Goal: Answer question/provide support: Share knowledge or assist other users

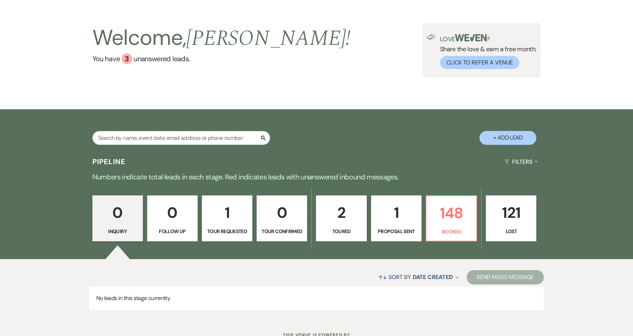
scroll to position [56, 0]
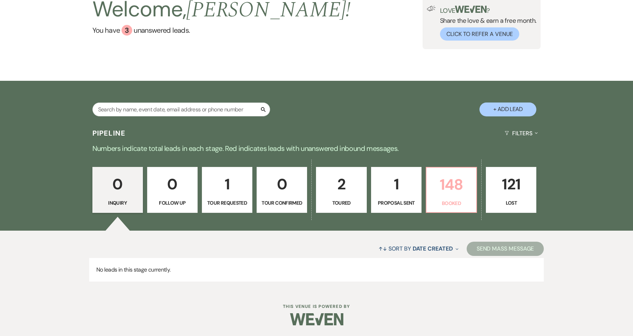
click at [443, 193] on p "148" at bounding box center [451, 184] width 41 height 24
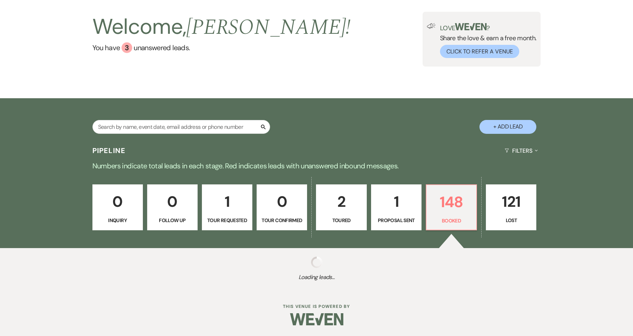
scroll to position [38, 0]
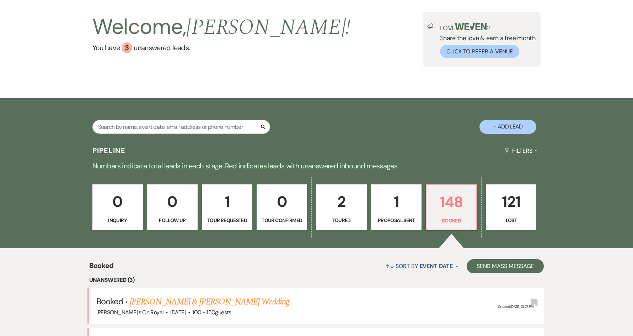
click at [176, 256] on div "↑↓ Sort By Event Date Expand Send Mass Message" at bounding box center [329, 265] width 430 height 19
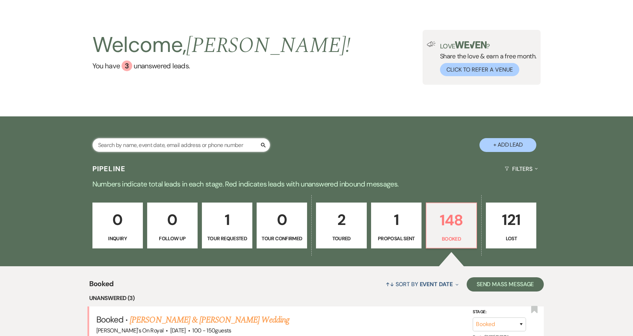
click at [176, 144] on input "text" at bounding box center [181, 145] width 178 height 14
type input "j"
type input "kaylan"
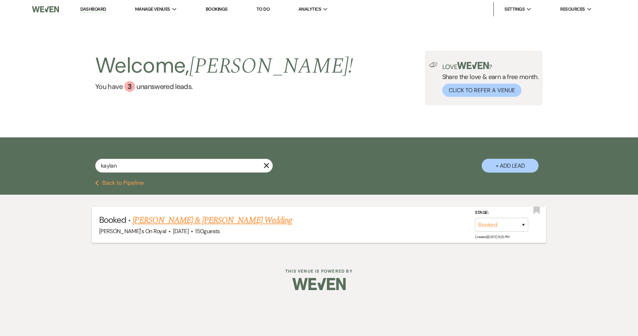
click at [235, 219] on link "[PERSON_NAME] & [PERSON_NAME] Wedding" at bounding box center [212, 220] width 159 height 13
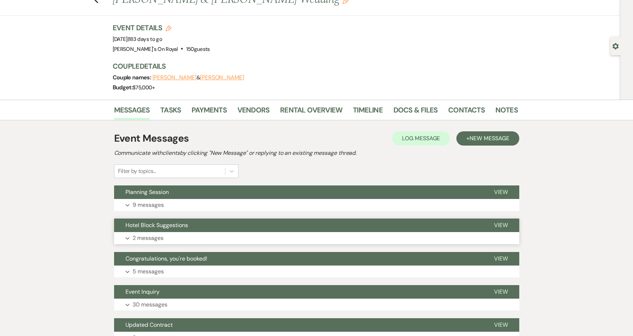
scroll to position [71, 0]
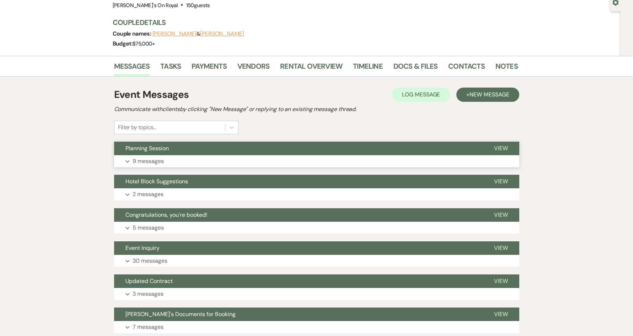
click at [283, 162] on button "Expand 9 messages" at bounding box center [316, 161] width 405 height 12
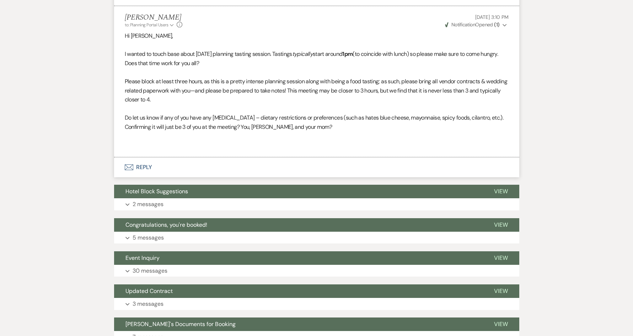
scroll to position [907, 0]
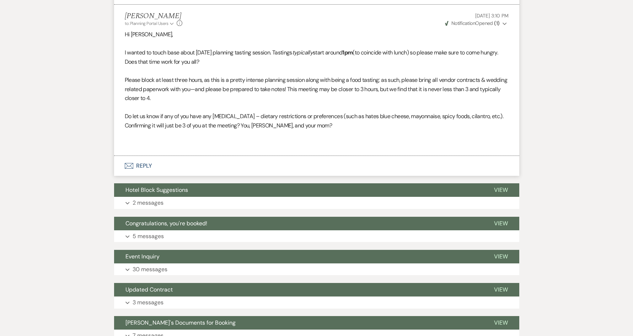
click at [505, 25] on use "button" at bounding box center [505, 23] width 4 height 2
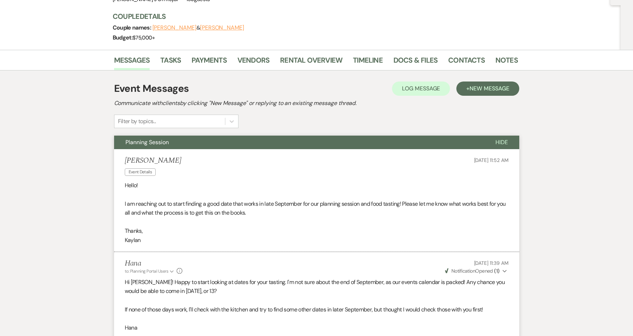
scroll to position [0, 0]
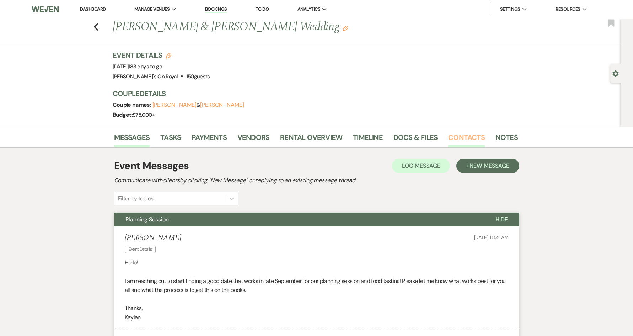
click at [457, 141] on link "Contacts" at bounding box center [466, 139] width 37 height 16
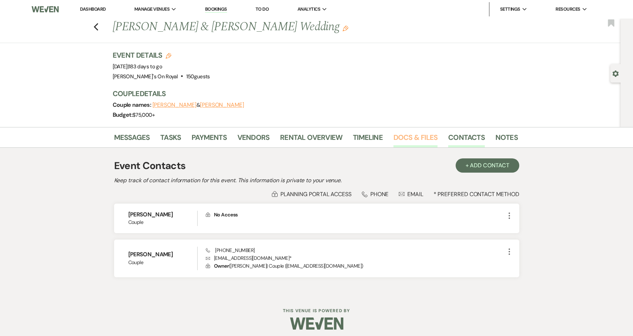
click at [396, 139] on link "Docs & Files" at bounding box center [415, 139] width 44 height 16
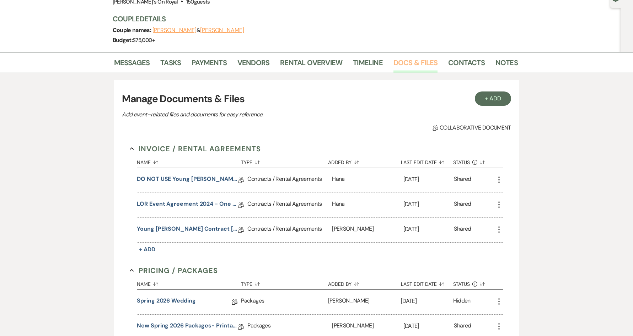
scroll to position [107, 0]
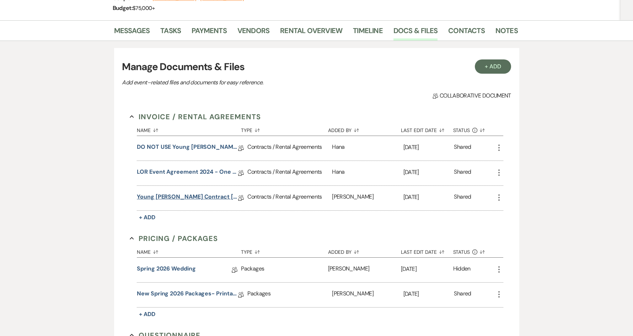
click at [192, 195] on link "Young [PERSON_NAME] Contract [DATE]" at bounding box center [187, 197] width 101 height 11
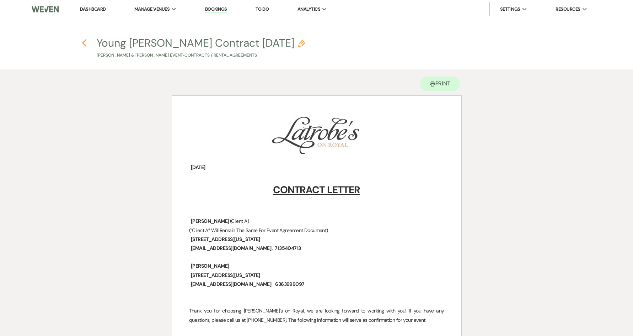
click at [86, 45] on icon "Previous" at bounding box center [84, 43] width 5 height 9
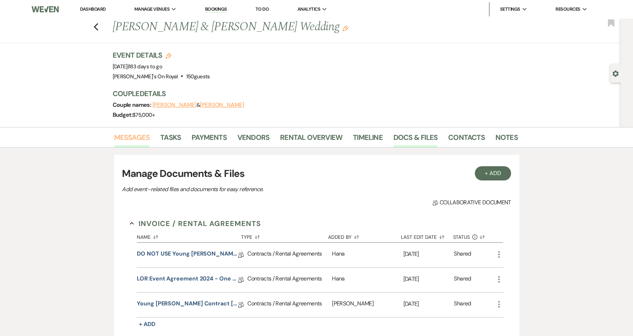
click at [141, 136] on link "Messages" at bounding box center [132, 139] width 36 height 16
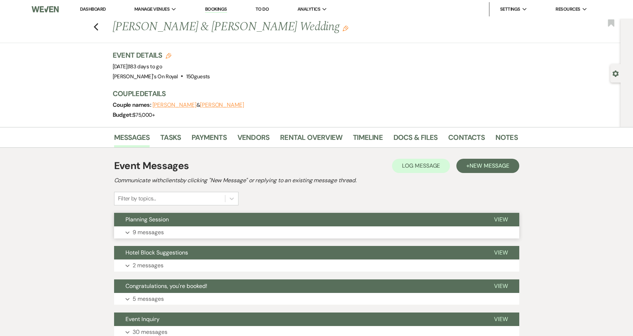
click at [207, 227] on button "Expand 9 messages" at bounding box center [316, 232] width 405 height 12
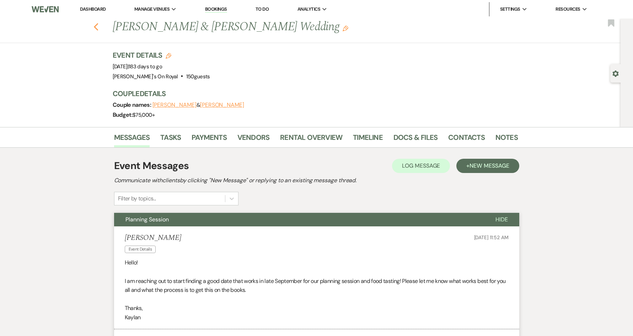
click at [99, 28] on icon "Previous" at bounding box center [95, 27] width 5 height 9
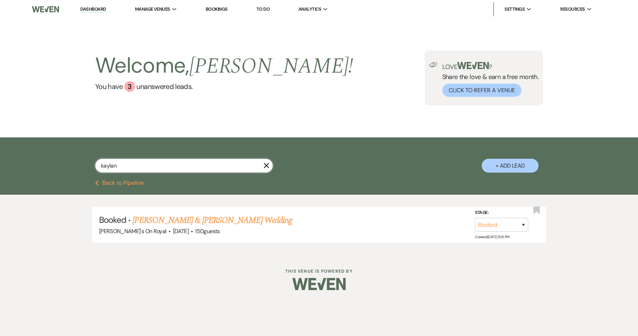
drag, startPoint x: 147, startPoint y: 162, endPoint x: 86, endPoint y: 163, distance: 61.5
click at [86, 163] on div "kaylan X + Add Lead" at bounding box center [319, 159] width 512 height 37
type input "[PERSON_NAME]"
select select "8"
select select "5"
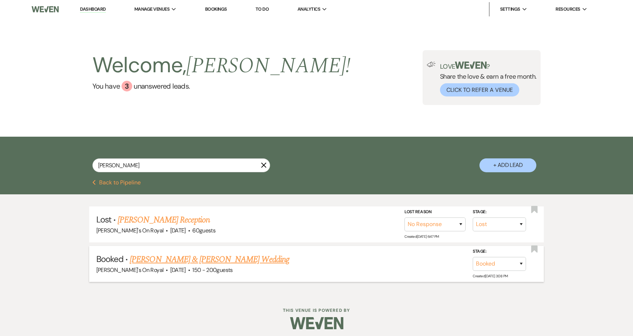
click at [221, 261] on link "[PERSON_NAME] & [PERSON_NAME] Wedding" at bounding box center [209, 259] width 159 height 13
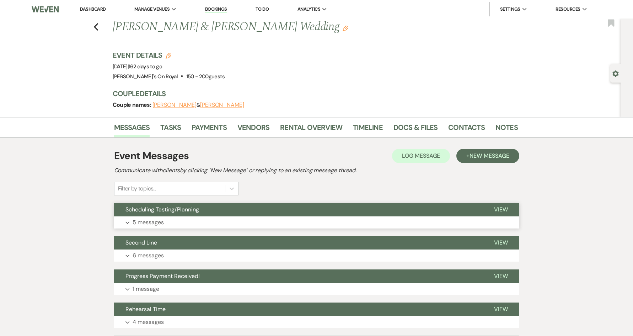
click at [242, 222] on button "Expand 5 messages" at bounding box center [316, 222] width 405 height 12
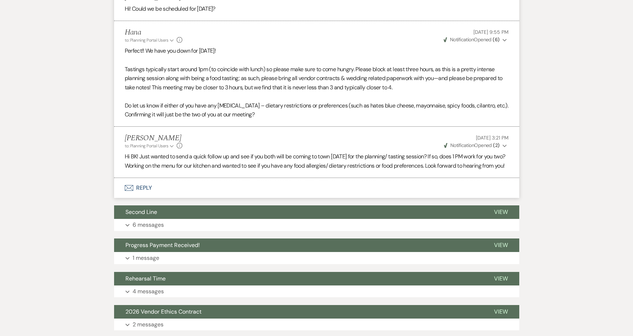
scroll to position [498, 0]
